Goal: Transaction & Acquisition: Download file/media

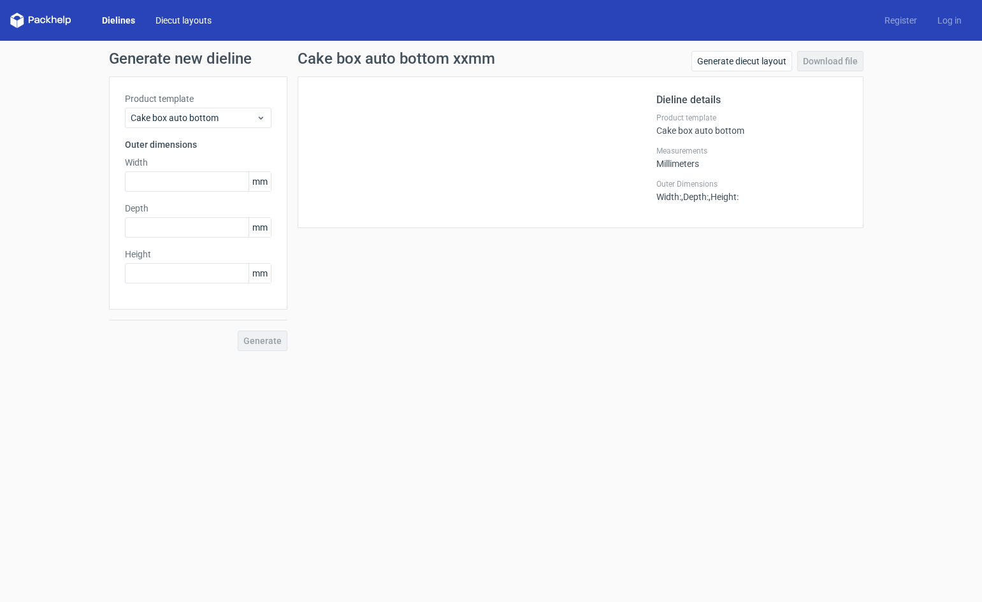
click at [157, 15] on link "Diecut layouts" at bounding box center [183, 20] width 76 height 13
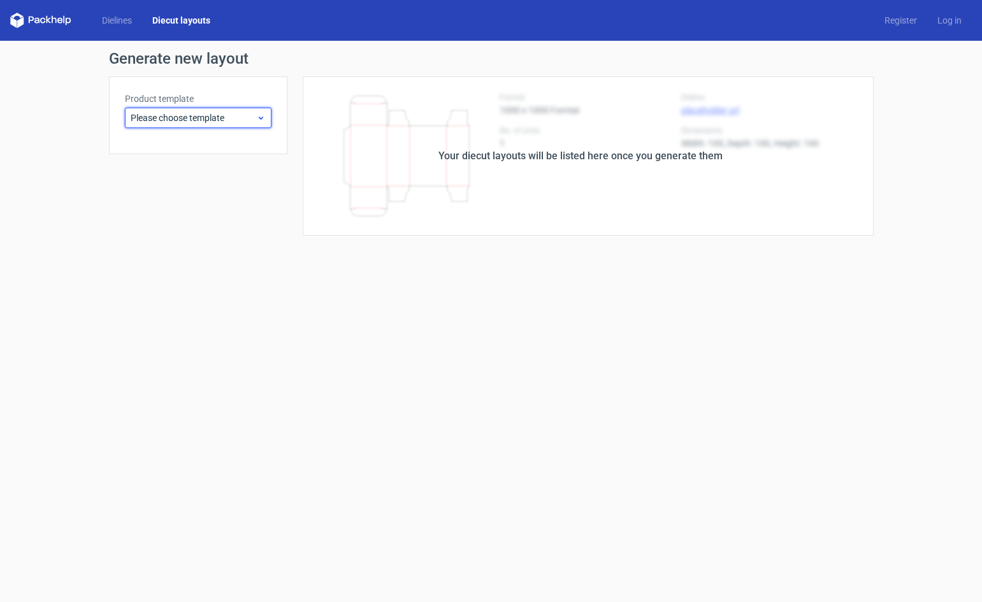
click at [262, 116] on icon at bounding box center [261, 118] width 10 height 10
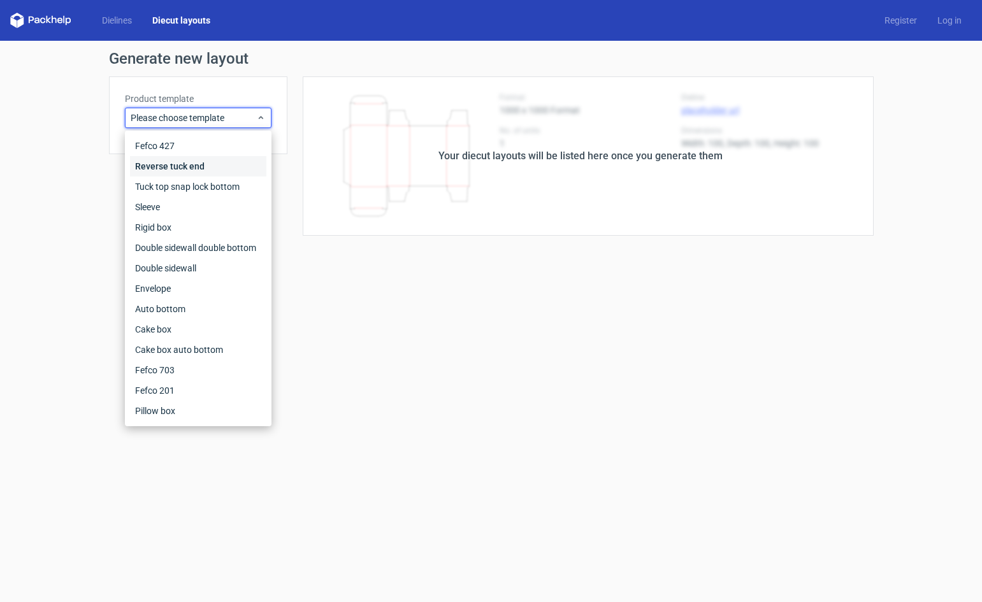
click at [169, 166] on div "Reverse tuck end" at bounding box center [198, 166] width 136 height 20
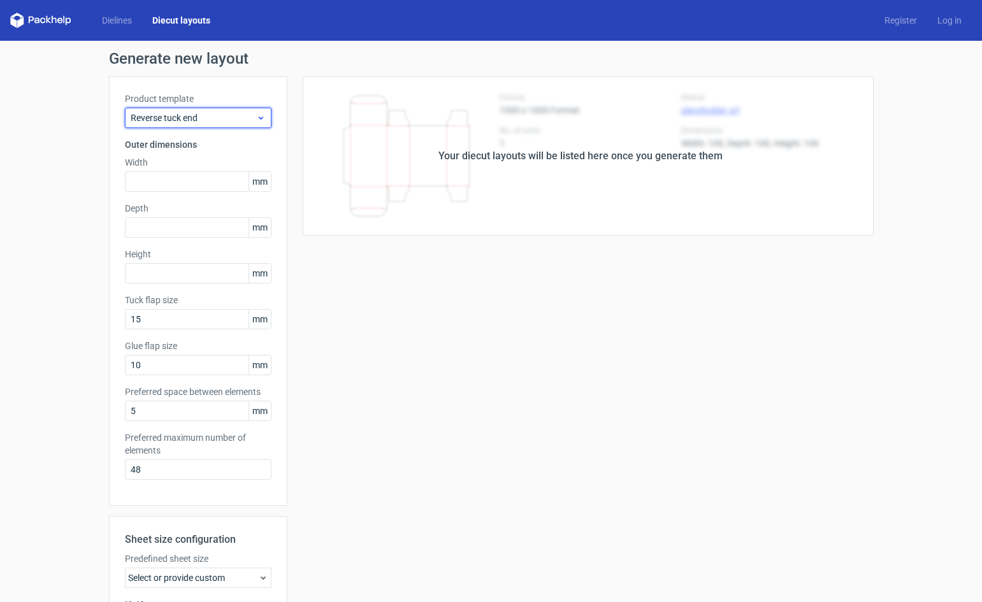
click at [245, 117] on span "Reverse tuck end" at bounding box center [194, 118] width 126 height 13
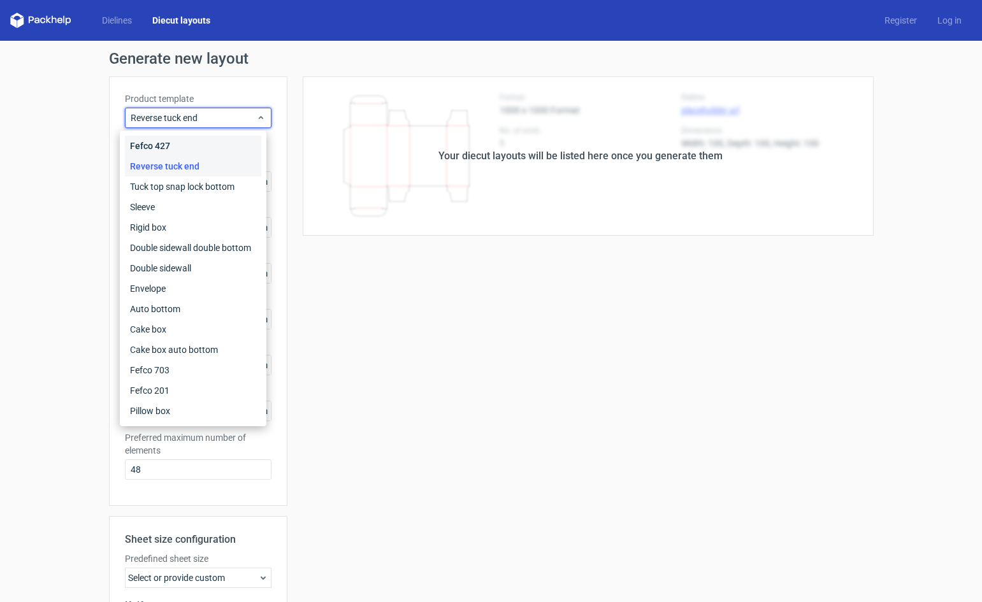
click at [168, 143] on div "Fefco 427" at bounding box center [193, 146] width 136 height 20
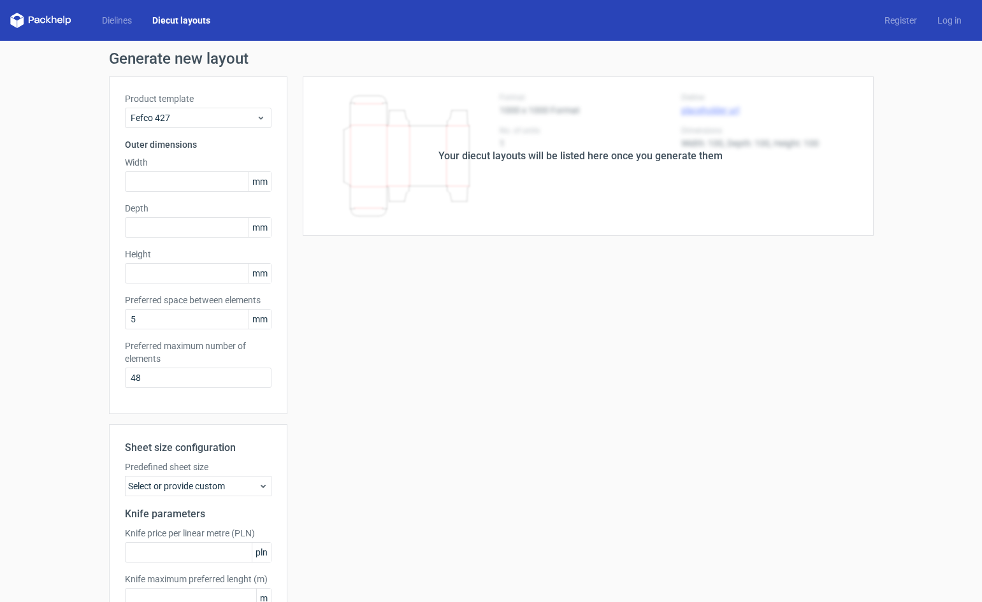
click at [182, 18] on link "Diecut layouts" at bounding box center [181, 20] width 78 height 13
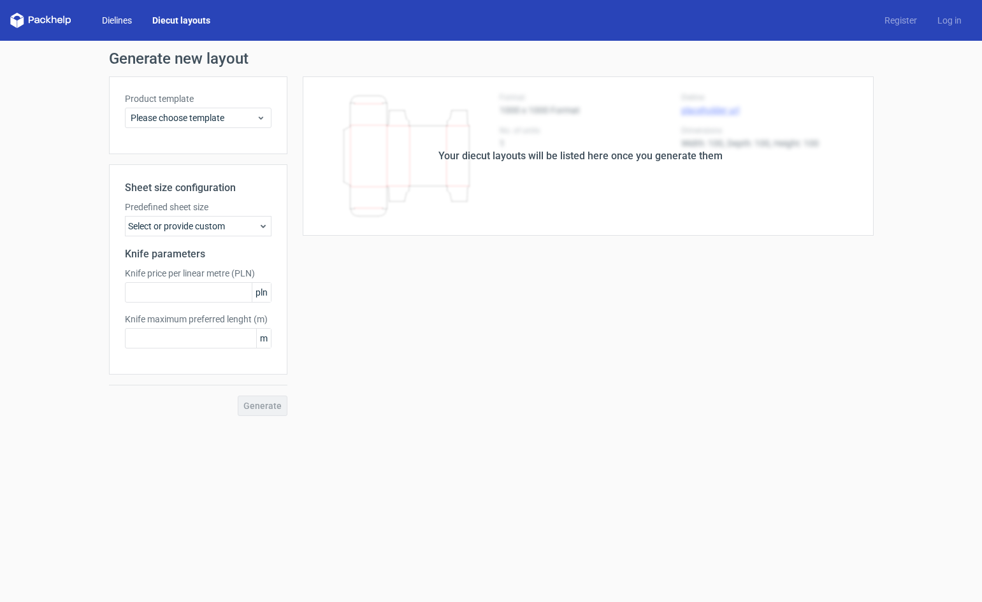
click at [117, 20] on link "Dielines" at bounding box center [117, 20] width 50 height 13
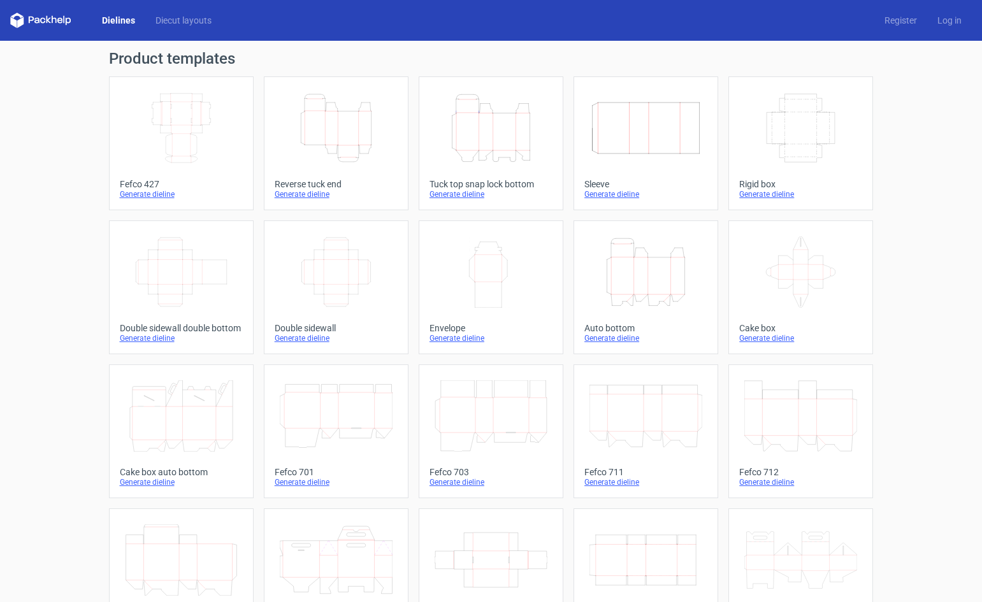
click at [337, 147] on icon "Height Depth Width" at bounding box center [336, 127] width 113 height 71
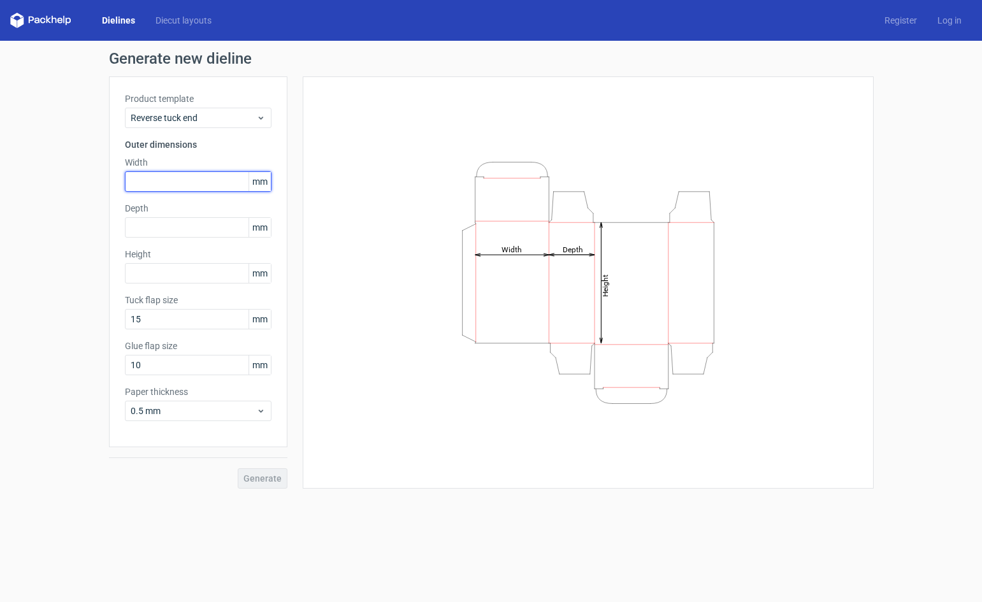
click at [191, 182] on input "text" at bounding box center [198, 181] width 147 height 20
type input "128"
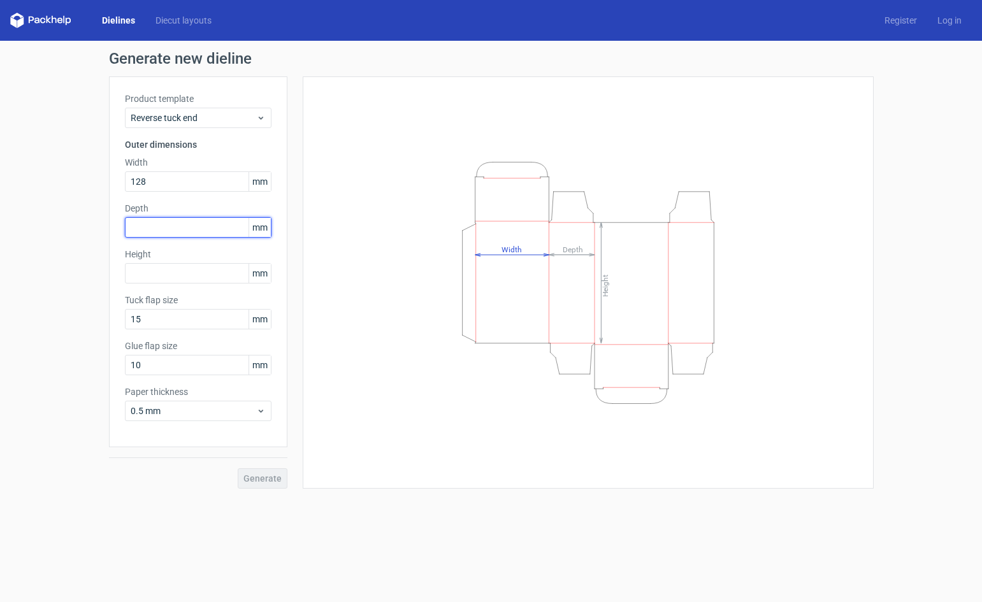
click at [184, 226] on input "text" at bounding box center [198, 227] width 147 height 20
type input "15"
click at [179, 273] on div "Height mm" at bounding box center [198, 266] width 147 height 36
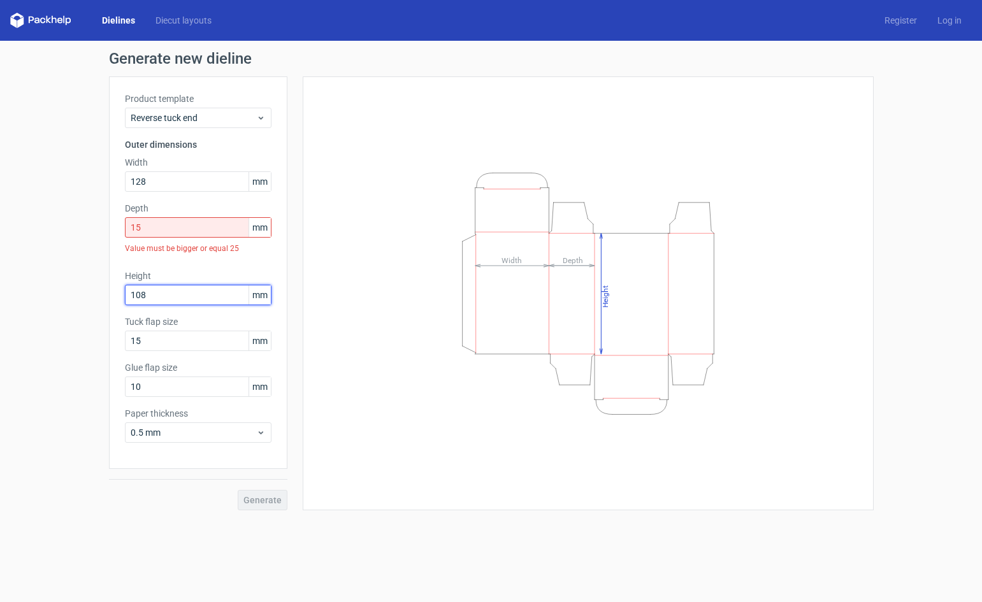
type input "108"
drag, startPoint x: 135, startPoint y: 342, endPoint x: 122, endPoint y: 338, distance: 13.3
click at [124, 338] on div "Product template Reverse tuck end Outer dimensions Width 128 mm Depth 15 mm Val…" at bounding box center [198, 272] width 178 height 392
type input "12"
drag, startPoint x: 150, startPoint y: 389, endPoint x: 113, endPoint y: 378, distance: 38.5
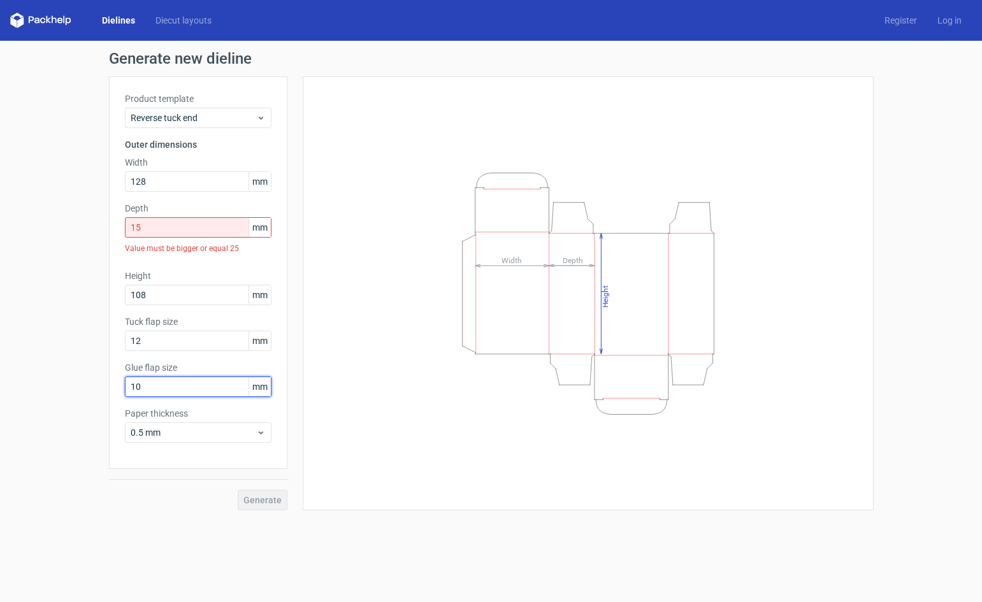
click at [113, 378] on div "Product template Reverse tuck end Outer dimensions Width 128 mm Depth 15 mm Val…" at bounding box center [198, 272] width 178 height 392
drag, startPoint x: 133, startPoint y: 386, endPoint x: 170, endPoint y: 391, distance: 37.2
click at [170, 391] on input "13" at bounding box center [198, 387] width 147 height 20
type input "12"
click at [254, 430] on span "0.5 mm" at bounding box center [194, 432] width 126 height 13
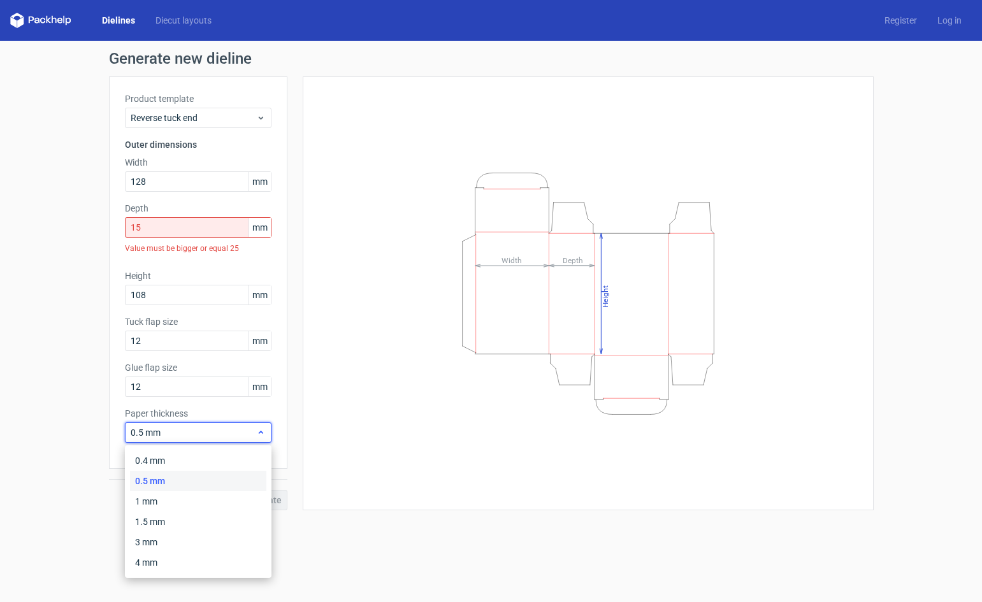
click at [252, 430] on span "0.5 mm" at bounding box center [194, 432] width 126 height 13
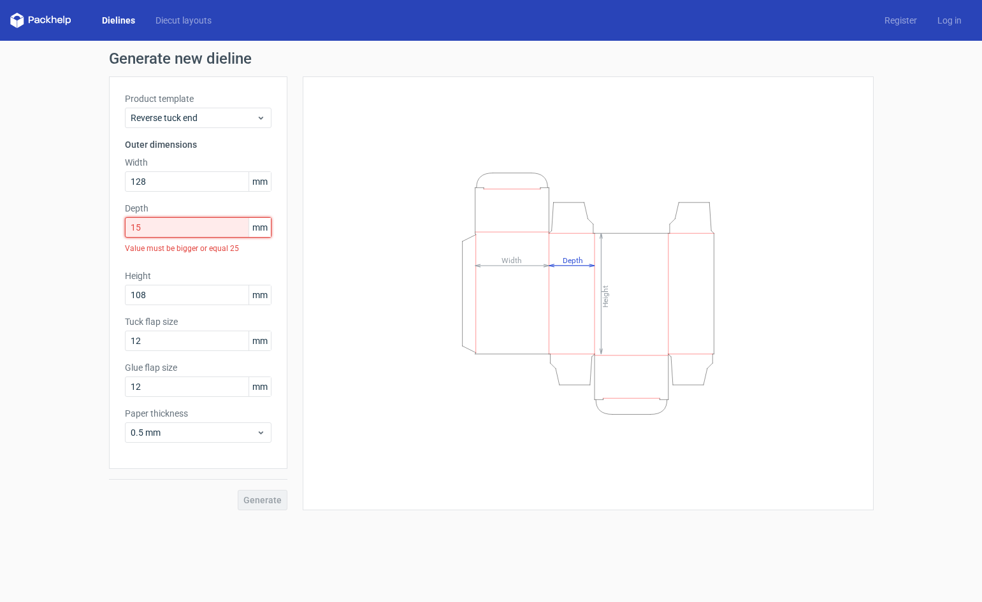
click at [178, 227] on input "15" at bounding box center [198, 227] width 147 height 20
drag, startPoint x: 169, startPoint y: 227, endPoint x: 78, endPoint y: 225, distance: 91.1
click at [78, 225] on div "Generate new dieline Product template Reverse tuck end Outer dimensions Width 1…" at bounding box center [491, 281] width 982 height 480
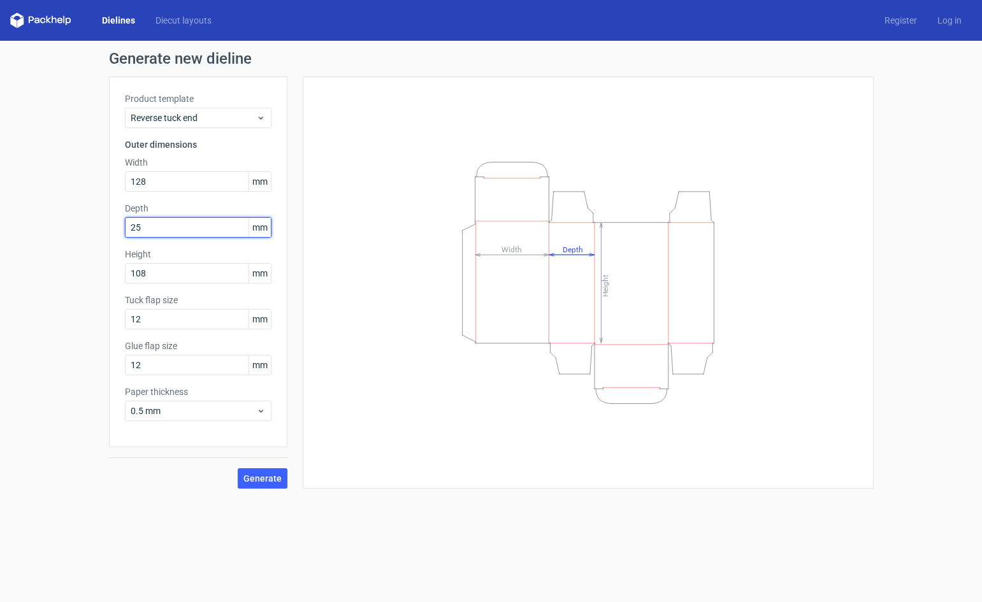
drag, startPoint x: 150, startPoint y: 227, endPoint x: 108, endPoint y: 222, distance: 43.1
click at [108, 220] on div "Generate new dieline Product template Reverse tuck end Outer dimensions Width 1…" at bounding box center [491, 270] width 982 height 458
drag, startPoint x: 153, startPoint y: 226, endPoint x: 12, endPoint y: 196, distance: 143.8
click at [41, 196] on div "Generate new dieline Product template Reverse tuck end Outer dimensions Width 1…" at bounding box center [491, 270] width 982 height 458
type input "25"
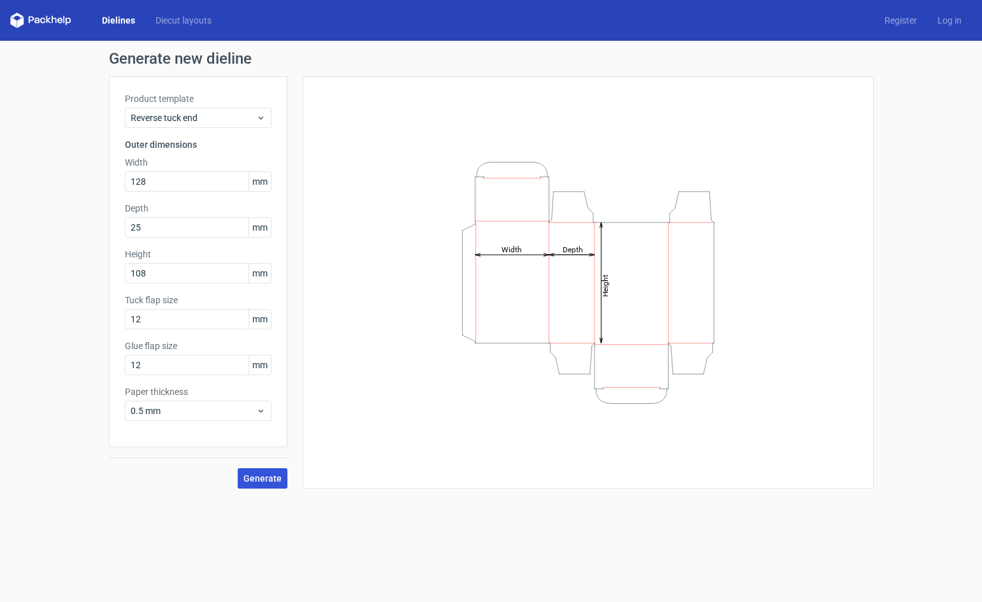
drag, startPoint x: 261, startPoint y: 477, endPoint x: 480, endPoint y: 468, distance: 220.0
click at [263, 477] on span "Generate" at bounding box center [262, 478] width 38 height 9
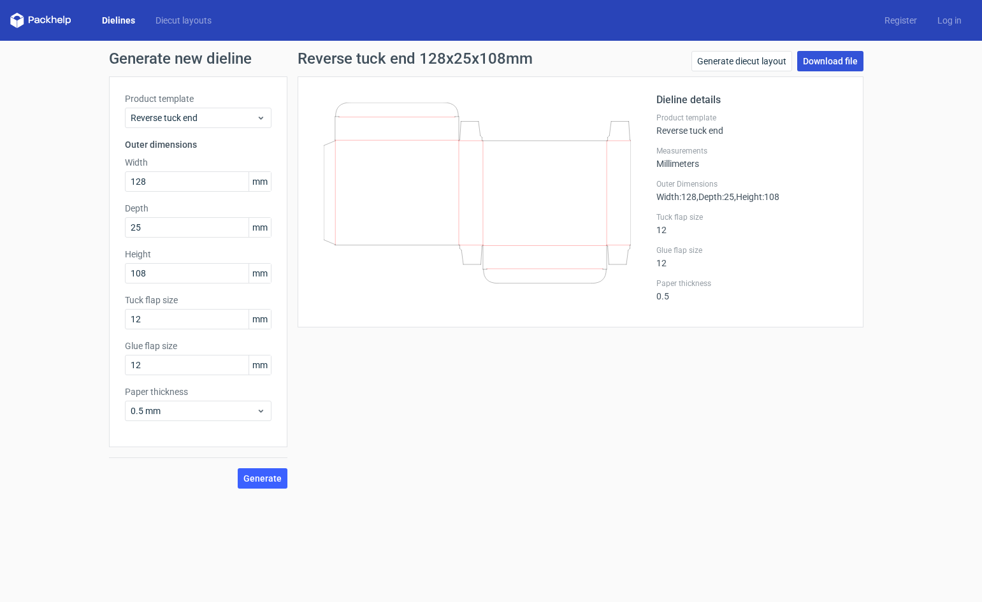
click at [823, 62] on link "Download file" at bounding box center [830, 61] width 66 height 20
